Goal: Information Seeking & Learning: Learn about a topic

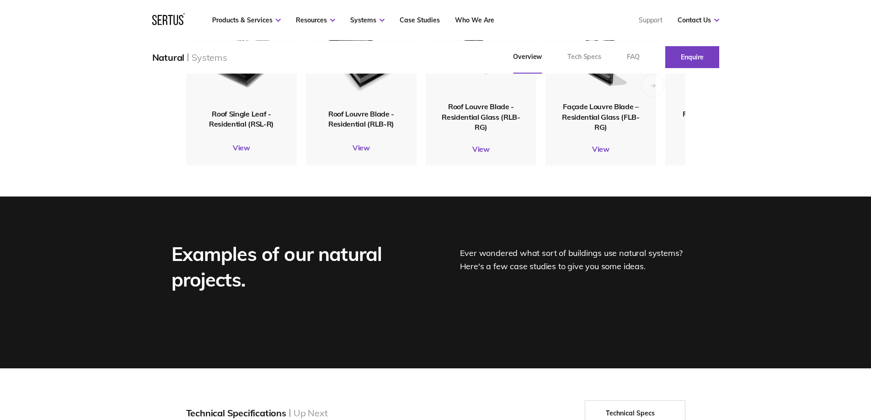
scroll to position [1097, 0]
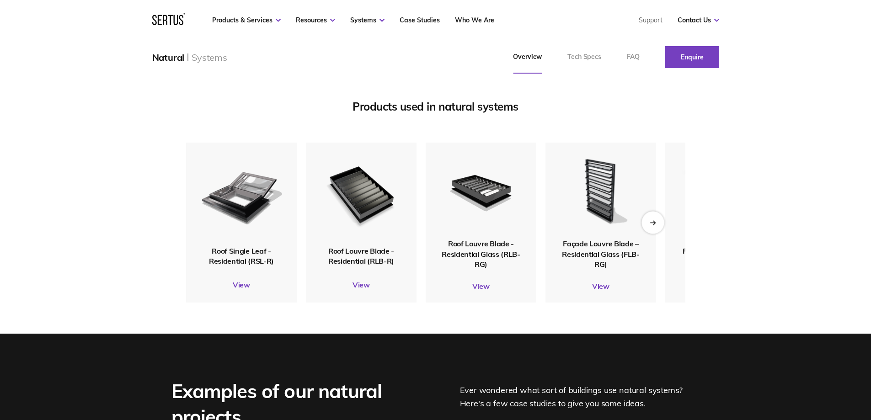
click at [658, 234] on div "Next slide" at bounding box center [652, 222] width 22 height 22
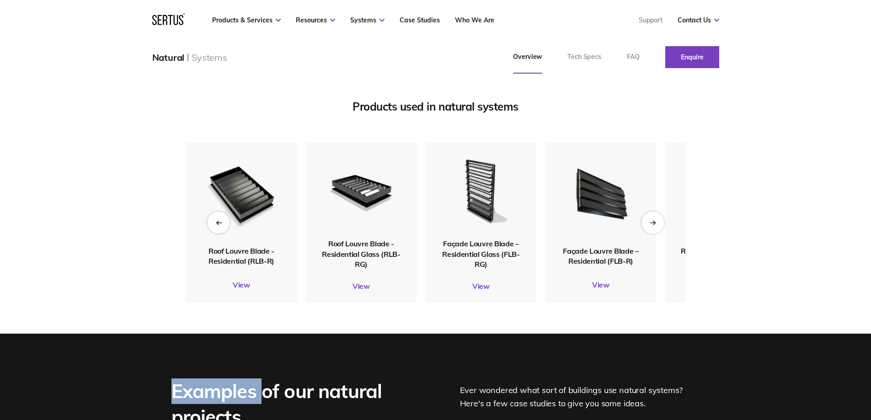
click at [658, 234] on div "Next slide" at bounding box center [652, 222] width 22 height 22
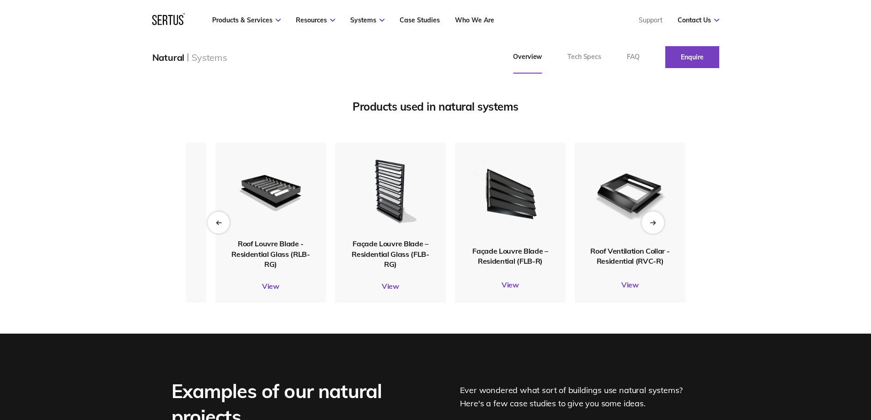
click at [658, 234] on div "Next slide" at bounding box center [652, 222] width 22 height 22
click at [218, 234] on div "Previous slide" at bounding box center [218, 222] width 22 height 22
click at [221, 234] on div "Previous slide" at bounding box center [218, 222] width 22 height 22
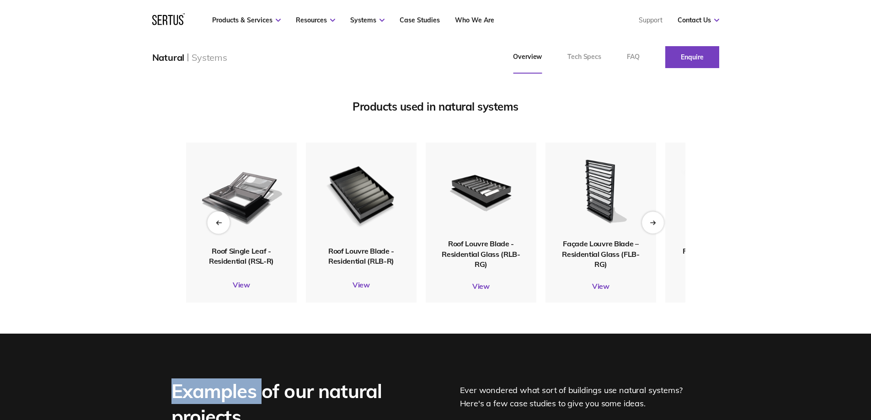
click at [221, 234] on div "Previous slide" at bounding box center [218, 222] width 22 height 22
click at [236, 244] on img at bounding box center [241, 194] width 88 height 104
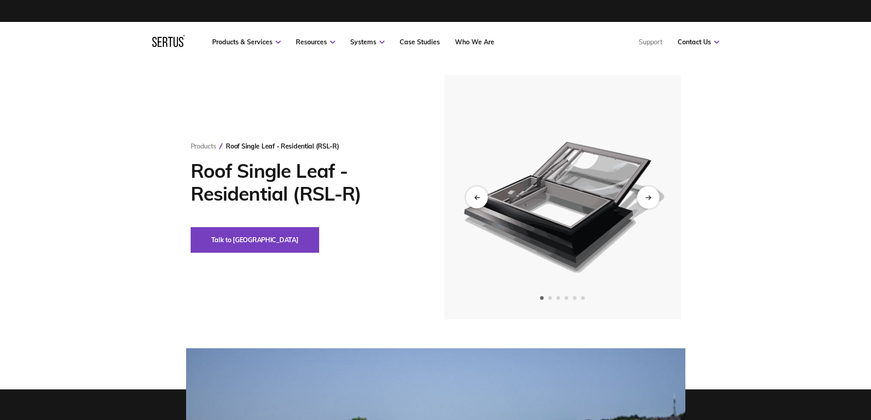
click at [649, 192] on div "Next slide" at bounding box center [648, 197] width 22 height 22
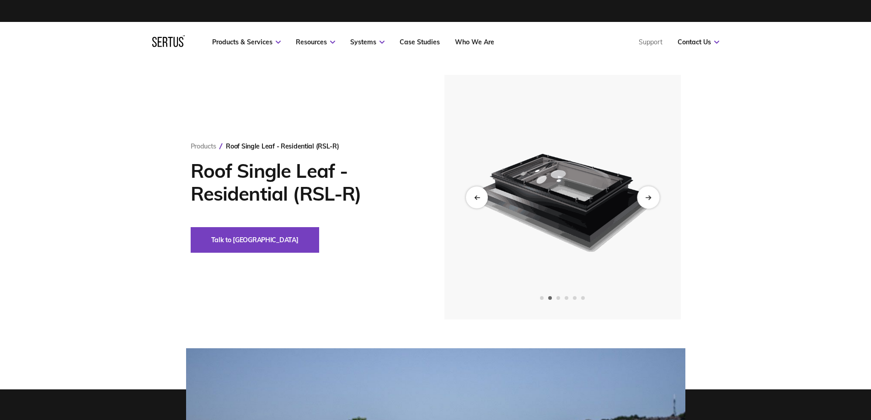
click at [649, 192] on div "Next slide" at bounding box center [648, 197] width 22 height 22
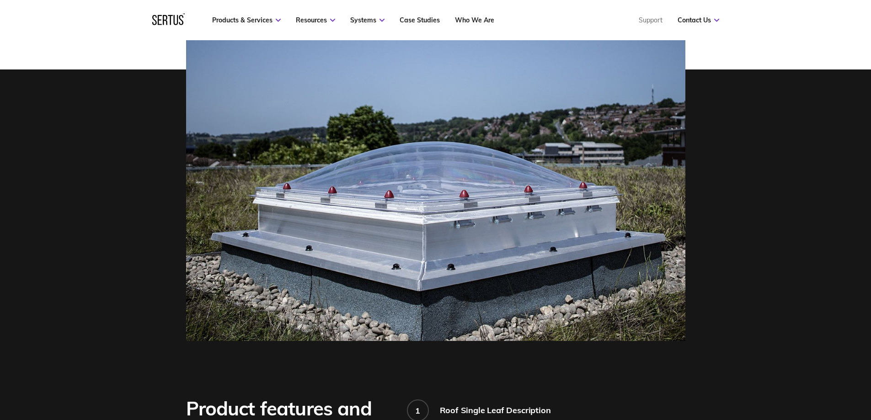
scroll to position [46, 0]
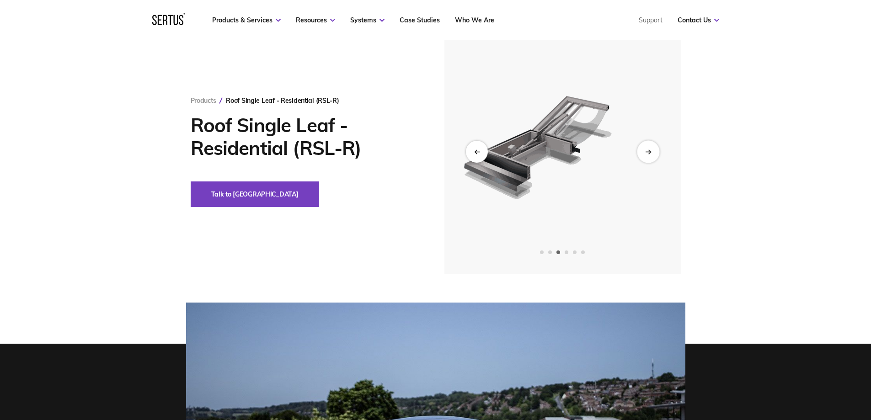
click at [643, 147] on div "Next slide" at bounding box center [648, 151] width 22 height 22
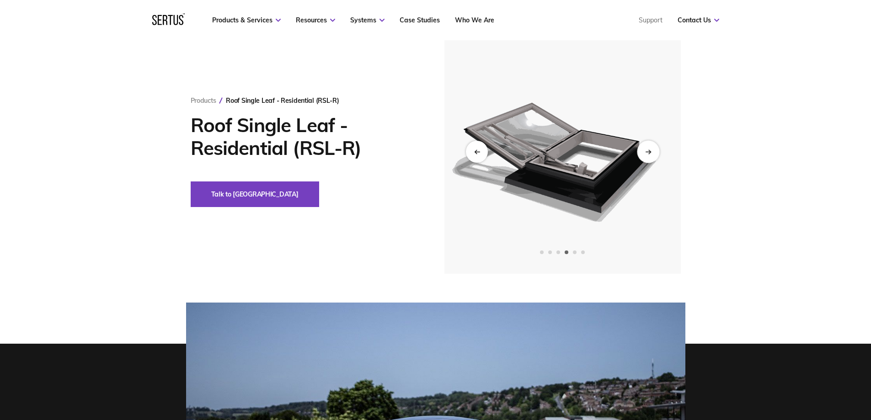
click at [643, 147] on div "Next slide" at bounding box center [648, 151] width 22 height 22
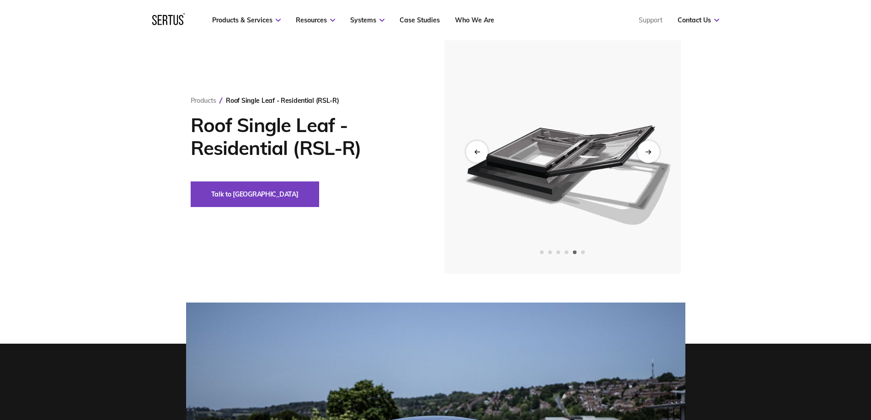
click at [643, 147] on div "Next slide" at bounding box center [648, 151] width 22 height 22
